Goal: Check status: Check status

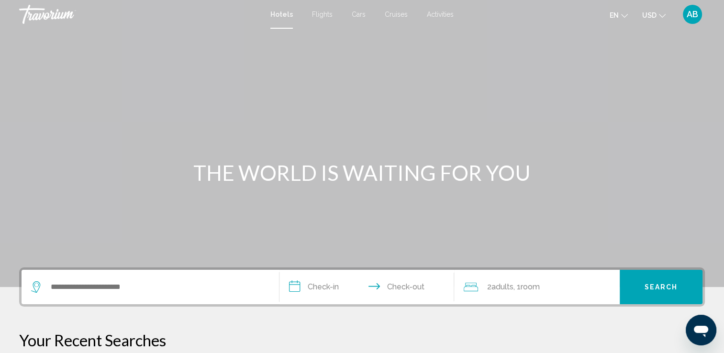
click at [695, 13] on span "AB" at bounding box center [692, 15] width 11 height 10
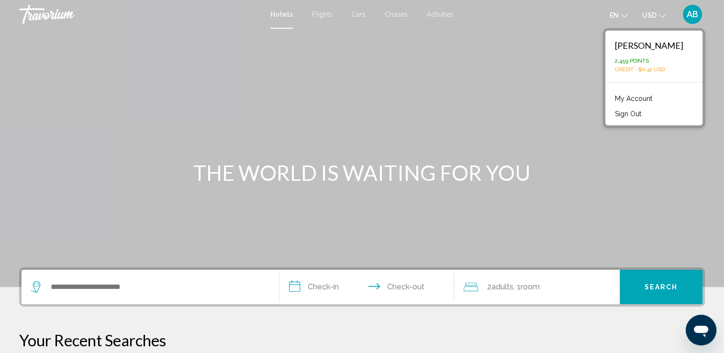
click at [621, 98] on link "My Account" at bounding box center [633, 98] width 47 height 12
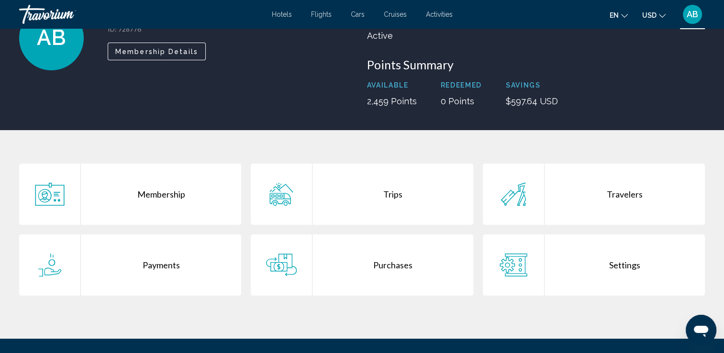
scroll to position [113, 0]
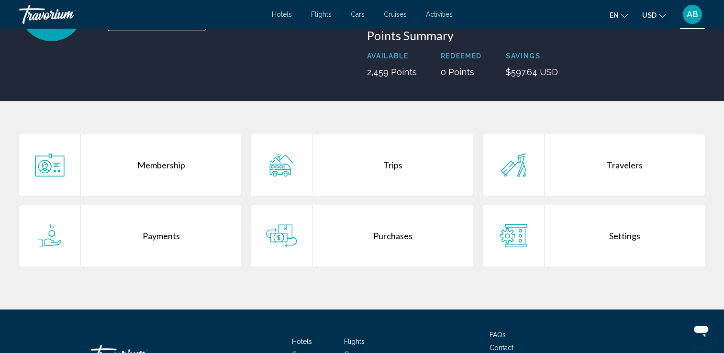
click at [404, 235] on div "Purchases" at bounding box center [393, 235] width 160 height 61
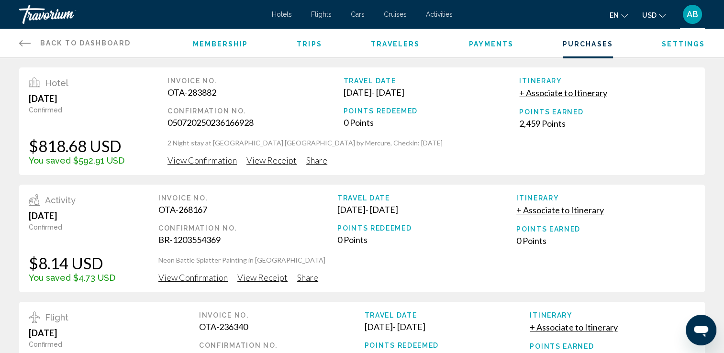
click at [217, 160] on span "View Confirmation" at bounding box center [202, 160] width 69 height 11
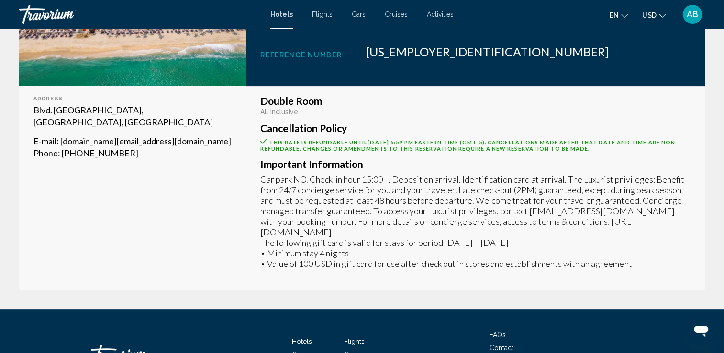
scroll to position [275, 0]
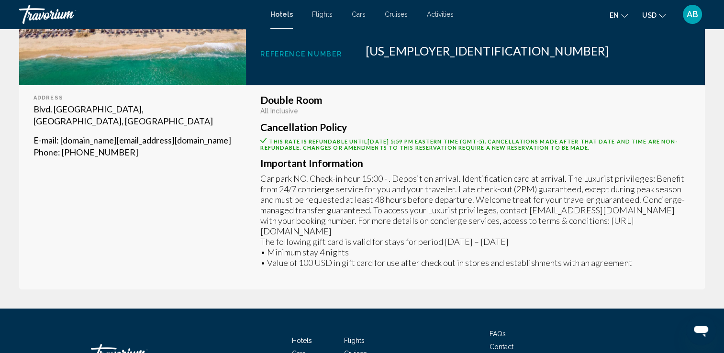
drag, startPoint x: 304, startPoint y: 232, endPoint x: 431, endPoint y: 229, distance: 127.4
click at [431, 229] on p "Car park NO. Check-in hour 15:00 - . Deposit on arrival. Identification card at…" at bounding box center [475, 220] width 430 height 95
copy p "[URL][DOMAIN_NAME]"
drag, startPoint x: 526, startPoint y: 212, endPoint x: 624, endPoint y: 209, distance: 98.7
click at [624, 209] on p "Car park NO. Check-in hour 15:00 - . Deposit on arrival. Identification card at…" at bounding box center [475, 220] width 430 height 95
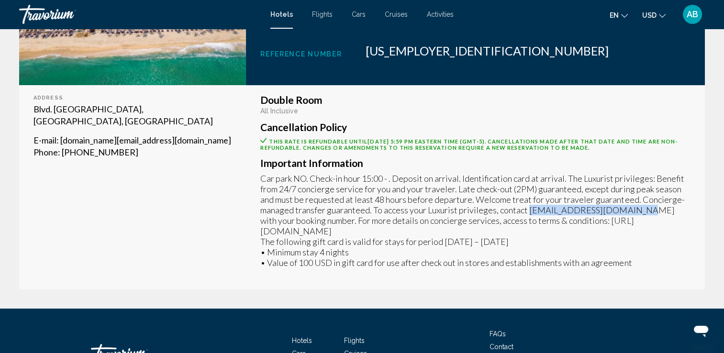
copy p "[EMAIL_ADDRESS][DOMAIN_NAME]"
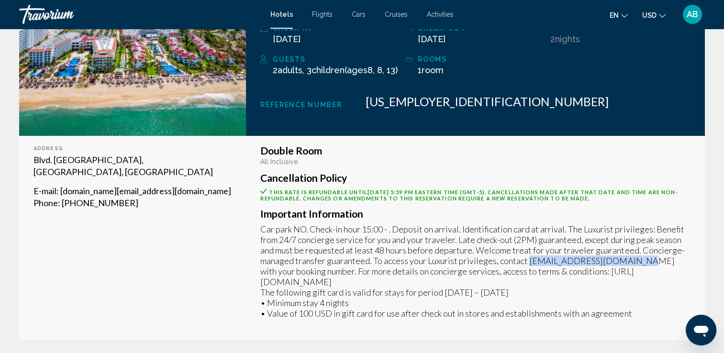
scroll to position [249, 0]
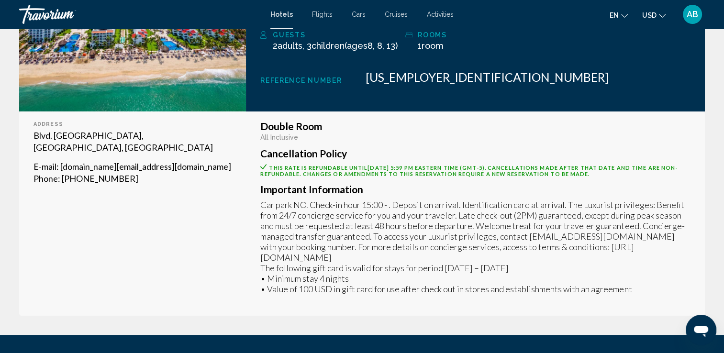
click at [620, 279] on p "Car park NO. Check-in hour 15:00 - . Deposit on arrival. Identification card at…" at bounding box center [475, 247] width 430 height 95
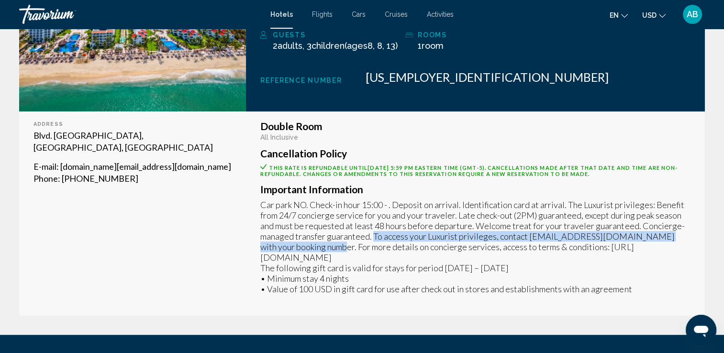
drag, startPoint x: 373, startPoint y: 236, endPoint x: 321, endPoint y: 248, distance: 53.2
click at [321, 248] on p "Car park NO. Check-in hour 15:00 - . Deposit on arrival. Identification card at…" at bounding box center [475, 247] width 430 height 95
copy p "To access your Luxurist privileges, contact [EMAIL_ADDRESS][DOMAIN_NAME] with y…"
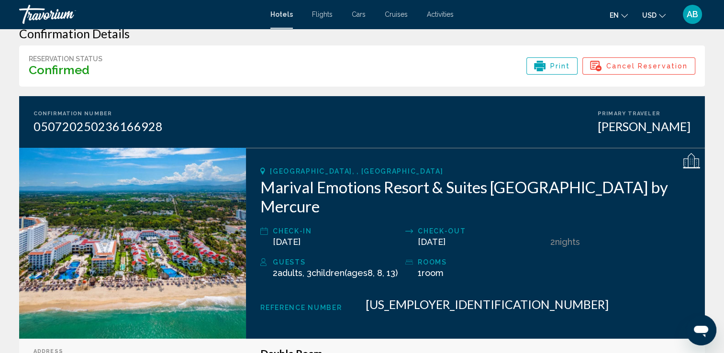
scroll to position [17, 0]
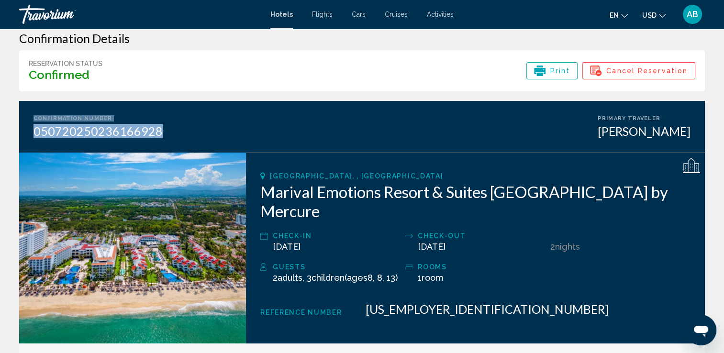
drag, startPoint x: 34, startPoint y: 118, endPoint x: 179, endPoint y: 132, distance: 146.3
click at [179, 132] on div "Confirmation Number 050720250236166928 Primary Traveler [PERSON_NAME]" at bounding box center [362, 127] width 686 height 52
copy div "Confirmation Number 050720250236166928"
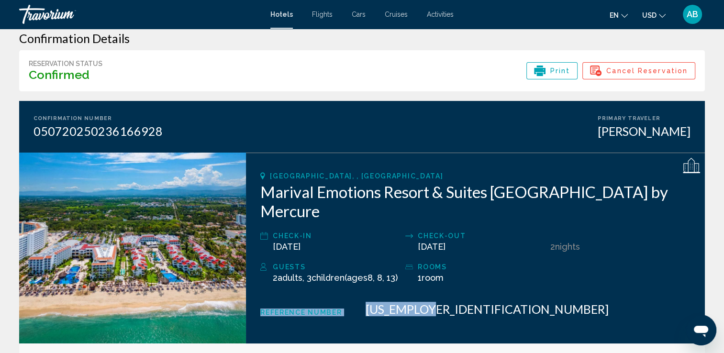
drag, startPoint x: 262, startPoint y: 303, endPoint x: 437, endPoint y: 309, distance: 174.8
click at [437, 309] on div "[GEOGRAPHIC_DATA], , [GEOGRAPHIC_DATA] Marival Emotions Resort & Suites [GEOGRA…" at bounding box center [475, 248] width 459 height 191
copy div "Reference Number [US_EMPLOYER_IDENTIFICATION_NUMBER]"
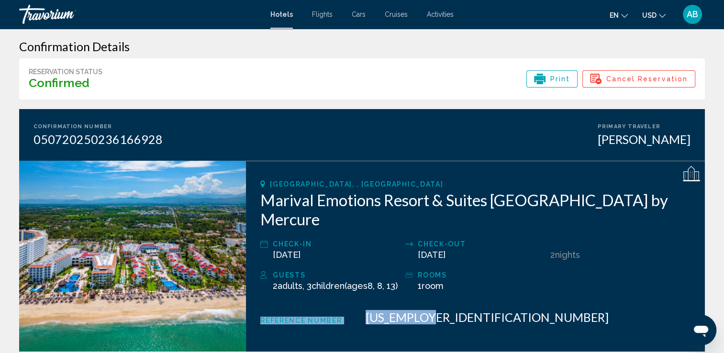
scroll to position [11, 0]
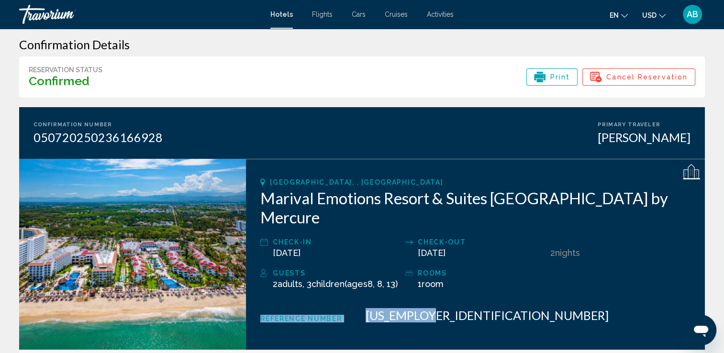
drag, startPoint x: 587, startPoint y: 125, endPoint x: 692, endPoint y: 146, distance: 106.8
click at [692, 146] on div "Confirmation Number 050720250236166928 Primary Traveler [PERSON_NAME]" at bounding box center [362, 133] width 686 height 52
copy div "Primary Traveler [PERSON_NAME]"
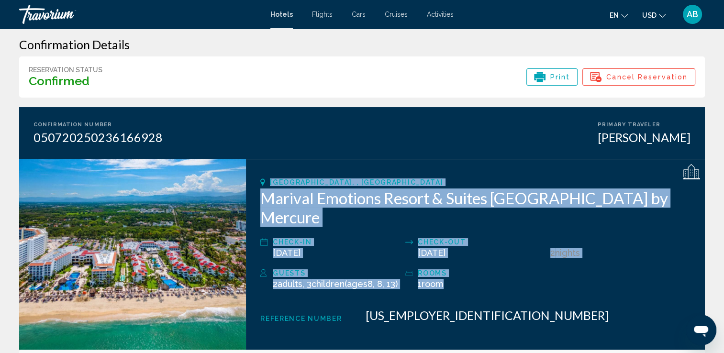
drag, startPoint x: 270, startPoint y: 180, endPoint x: 467, endPoint y: 271, distance: 216.8
click at [467, 271] on div "[GEOGRAPHIC_DATA], , [GEOGRAPHIC_DATA] Marival Emotions Resort & Suites [GEOGRA…" at bounding box center [475, 254] width 459 height 191
copy div "[GEOGRAPHIC_DATA], , [GEOGRAPHIC_DATA] Marival Emotions Resort & Suites [GEOGRA…"
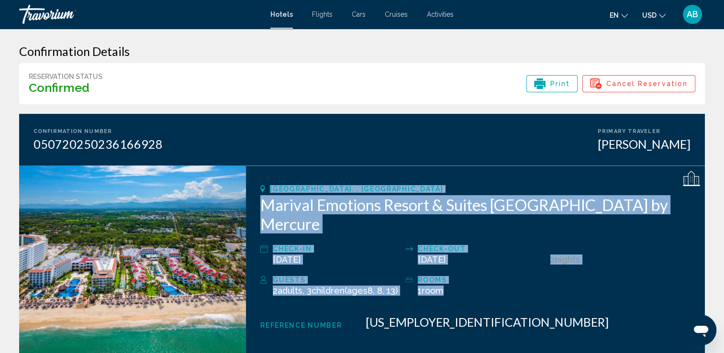
scroll to position [0, 0]
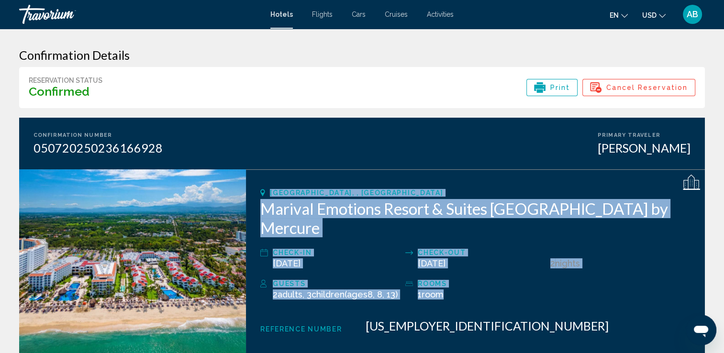
click at [692, 18] on span "AB" at bounding box center [692, 15] width 11 height 10
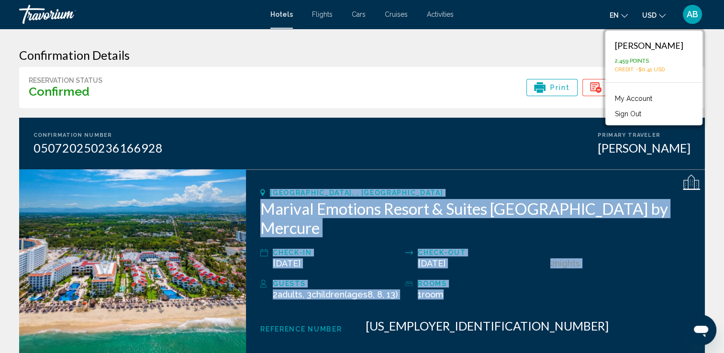
click at [629, 112] on button "Sign Out" at bounding box center [628, 114] width 36 height 12
